Goal: Task Accomplishment & Management: Use online tool/utility

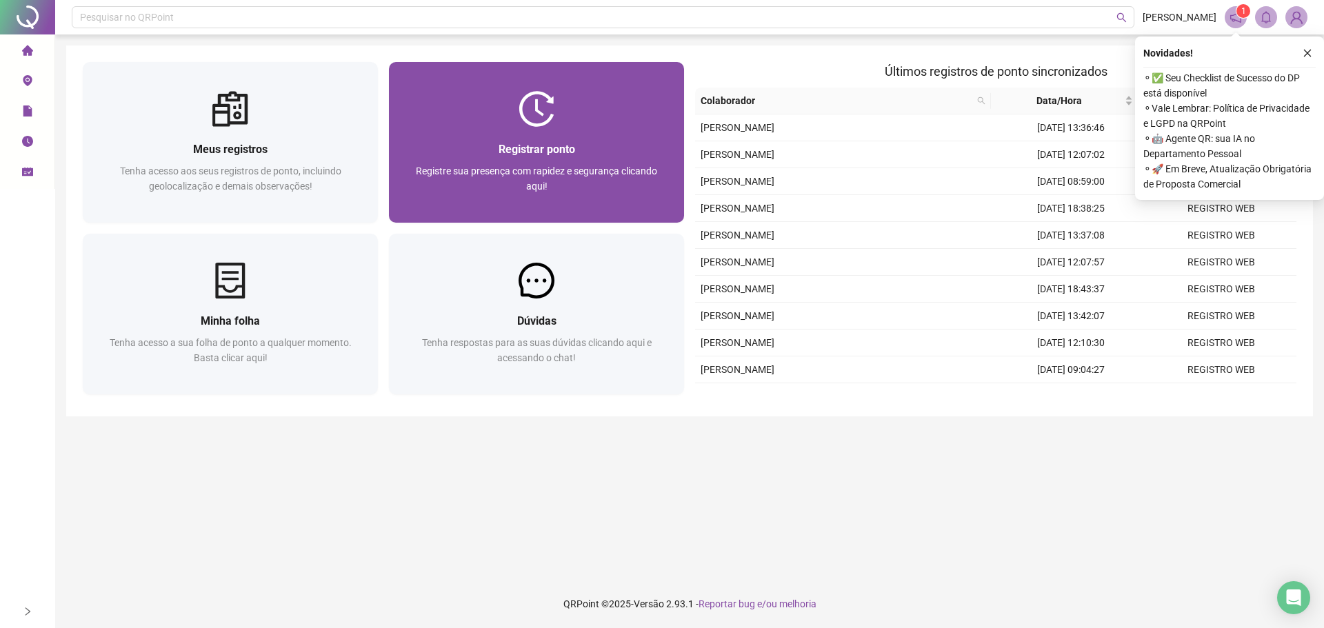
click at [561, 141] on div "Registrar ponto" at bounding box center [536, 149] width 262 height 17
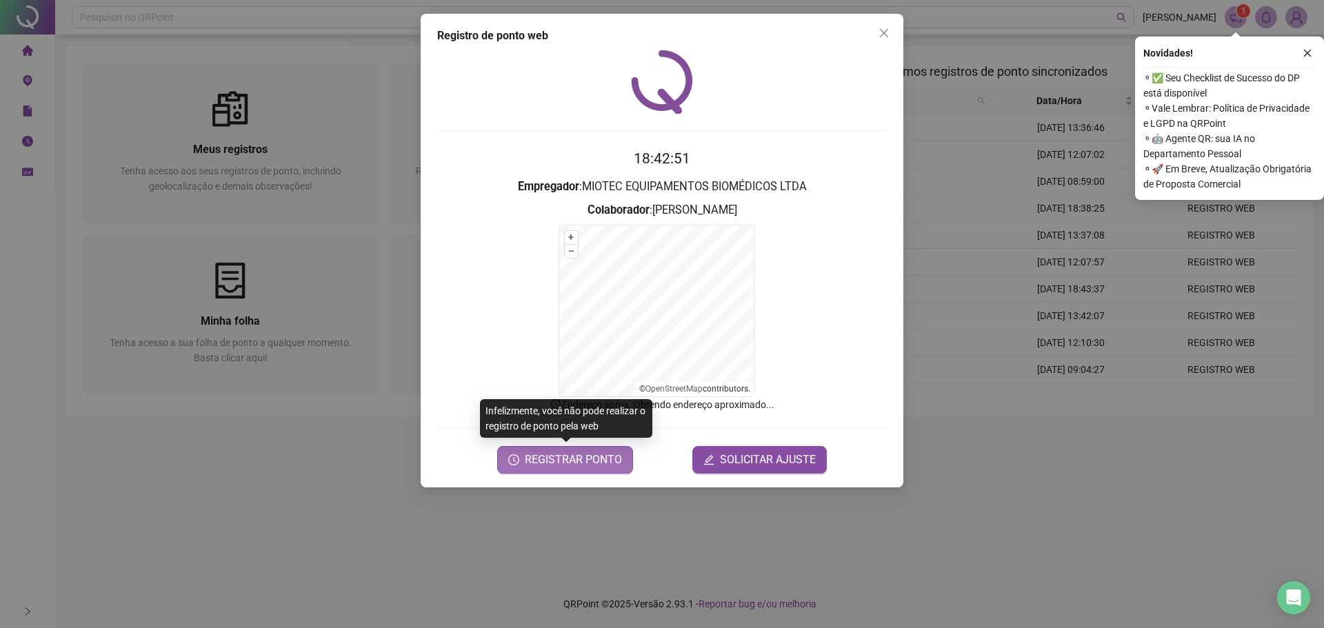
click at [602, 459] on span "REGISTRAR PONTO" at bounding box center [573, 460] width 97 height 17
